Goal: Find specific page/section: Find specific page/section

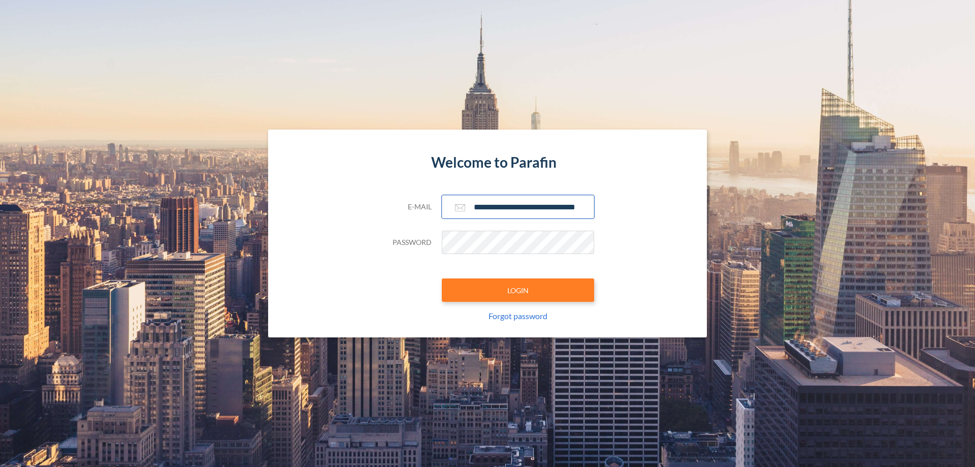
scroll to position [0, 16]
type input "**********"
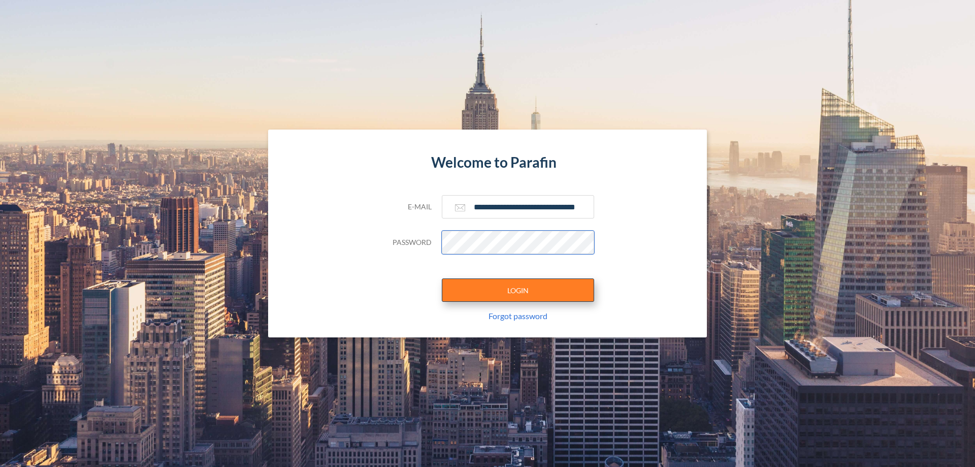
scroll to position [0, 0]
click at [518, 290] on button "LOGIN" at bounding box center [518, 289] width 152 height 23
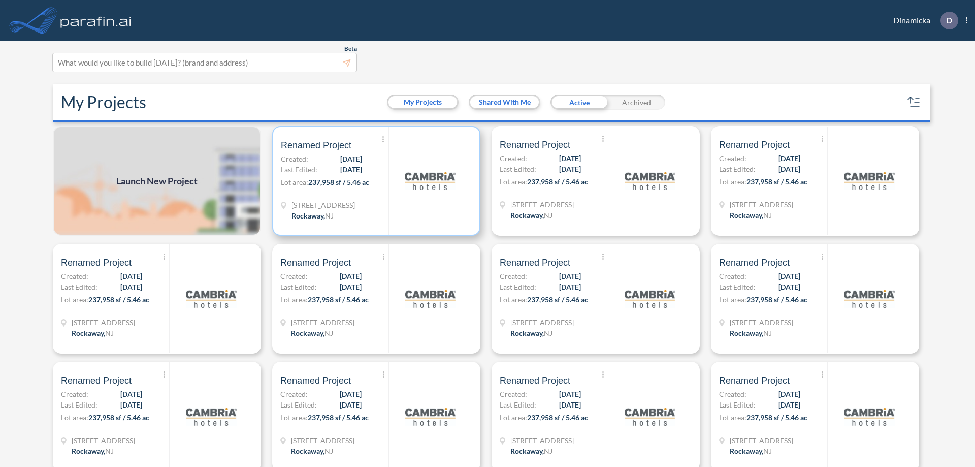
scroll to position [3, 0]
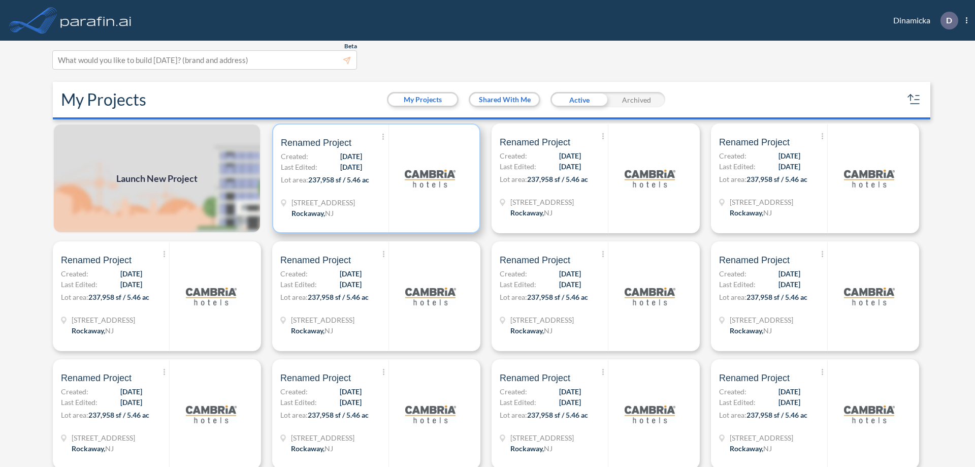
click at [374, 178] on p "Lot area: 237,958 sf / 5.46 ac" at bounding box center [335, 181] width 108 height 15
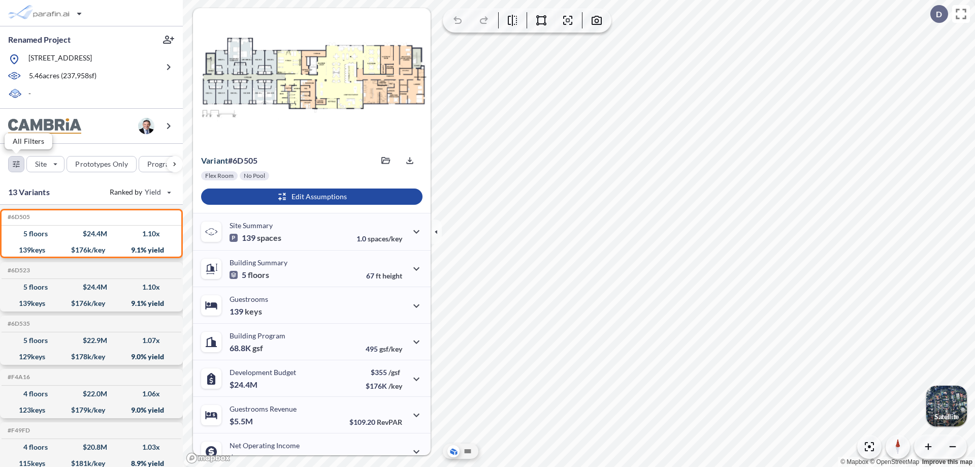
click at [16, 164] on div "button" at bounding box center [16, 163] width 15 height 15
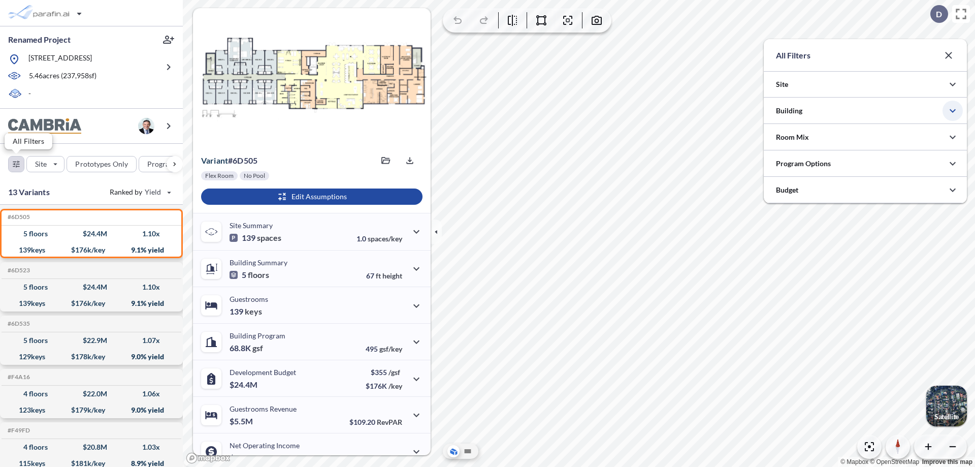
scroll to position [507977, 507773]
click at [953, 111] on icon "button" at bounding box center [953, 111] width 12 height 12
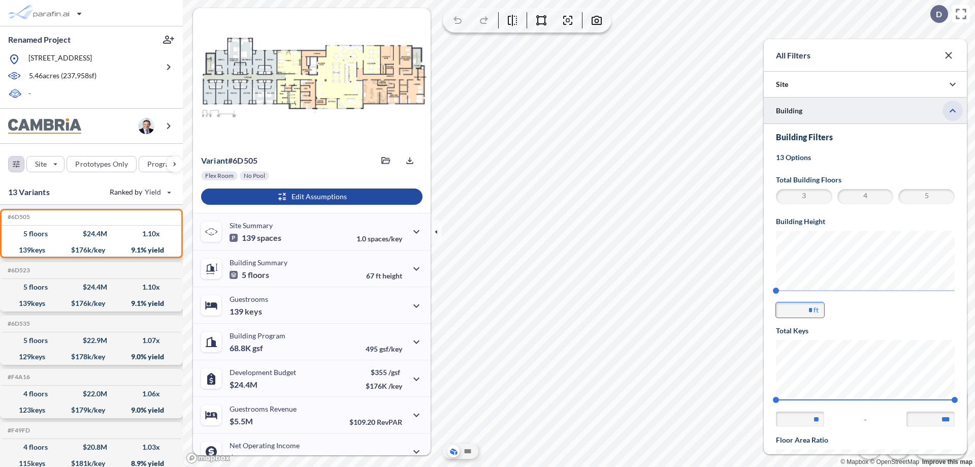
scroll to position [177, 0]
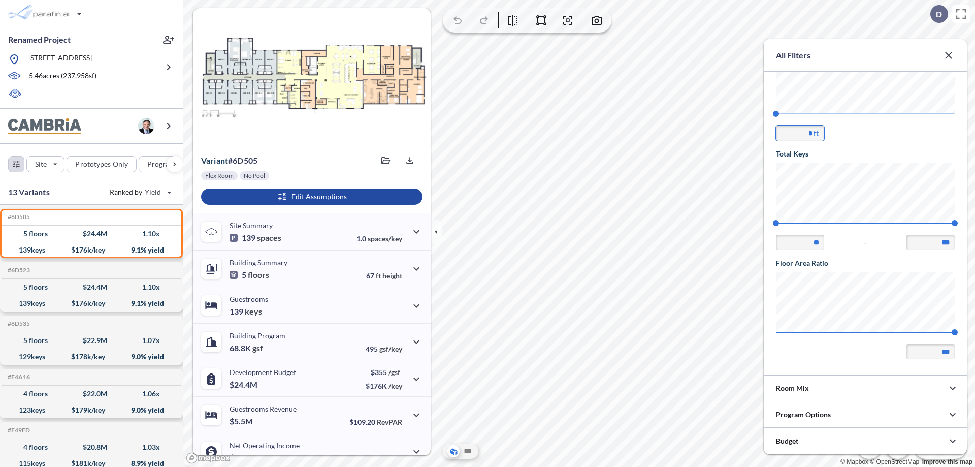
type input "**"
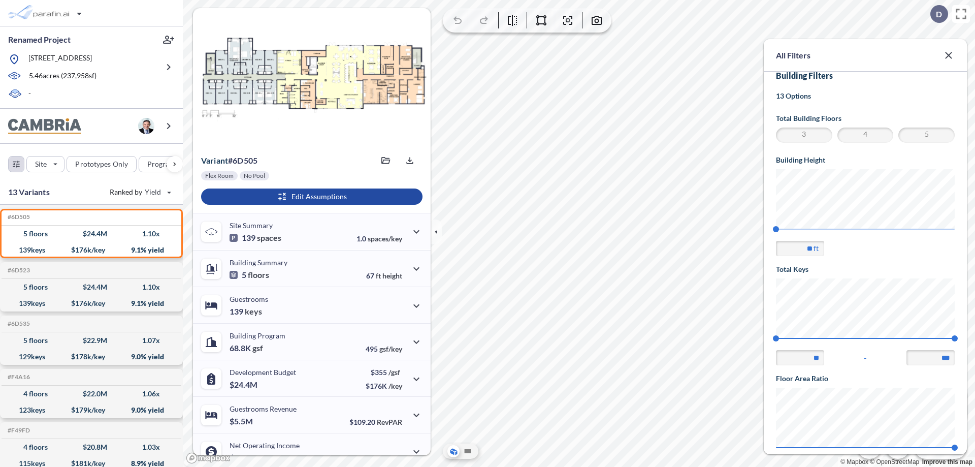
click at [953, 49] on icon "button" at bounding box center [949, 55] width 12 height 12
